Goal: Navigation & Orientation: Find specific page/section

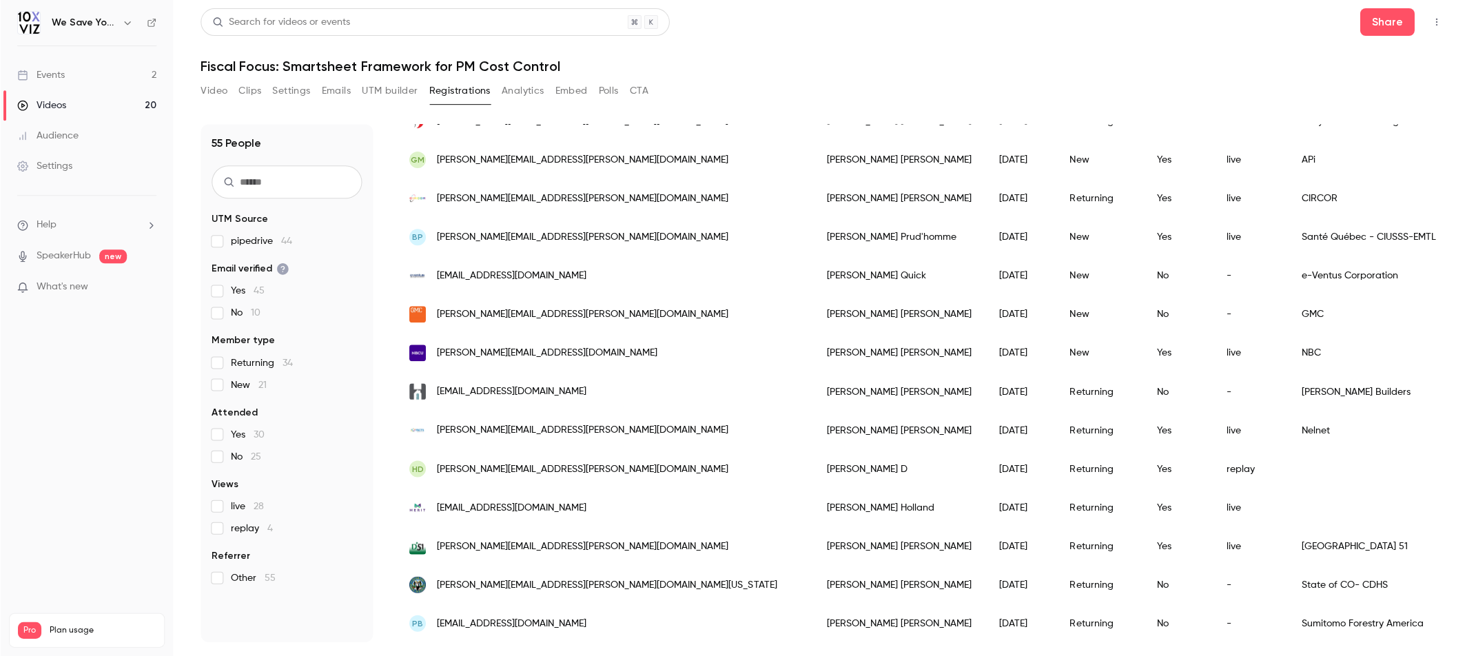
scroll to position [1542, 0]
click at [92, 77] on link "Events 2" at bounding box center [86, 75] width 172 height 30
